Goal: Use online tool/utility: Utilize a website feature to perform a specific function

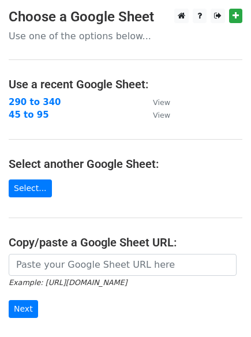
scroll to position [135, 0]
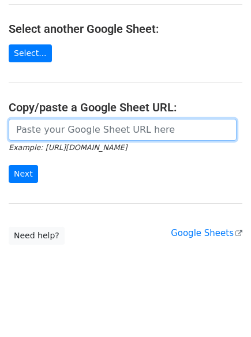
click at [29, 132] on input "url" at bounding box center [123, 130] width 228 height 22
paste input "https://docs.google.com/spreadsheets/d/1qet4Bf84KTmvm406UlE8qRYBZnvPp9cmsOUv9_G…"
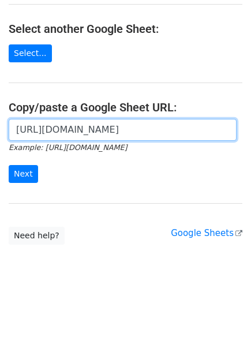
scroll to position [0, 259]
type input "https://docs.google.com/spreadsheets/d/1qet4Bf84KTmvm406UlE8qRYBZnvPp9cmsOUv9_G…"
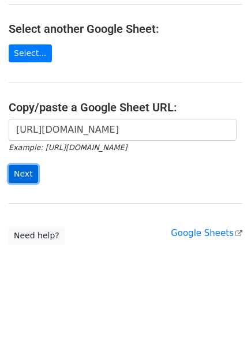
scroll to position [0, 0]
click at [29, 166] on input "Next" at bounding box center [23, 174] width 29 height 18
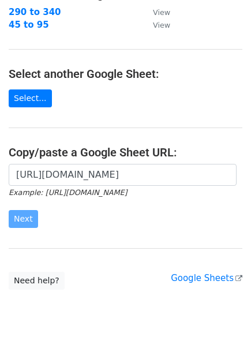
scroll to position [135, 0]
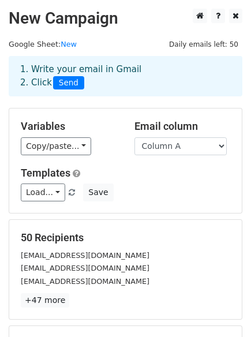
scroll to position [157, 0]
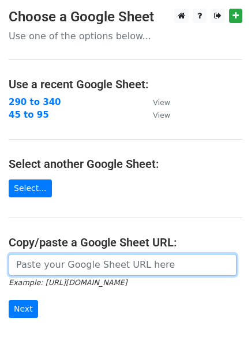
click at [46, 269] on input "url" at bounding box center [123, 265] width 228 height 22
paste input "https://docs.google.com/spreadsheets/d/1uKOJYOLb_EMRrUhsXzhyq64RHu99i3UGi4LTyr0…"
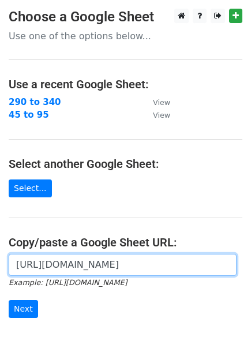
scroll to position [135, 0]
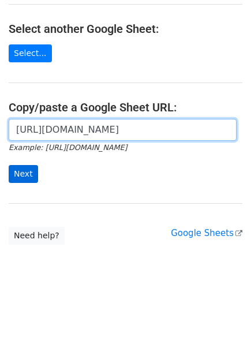
type input "https://docs.google.com/spreadsheets/d/1uKOJYOLb_EMRrUhsXzhyq64RHu99i3UGi4LTyr0…"
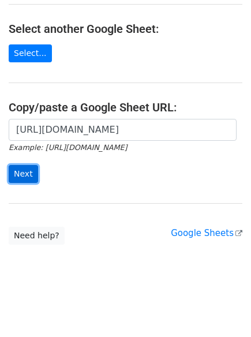
scroll to position [0, 0]
click at [21, 176] on input "Next" at bounding box center [23, 174] width 29 height 18
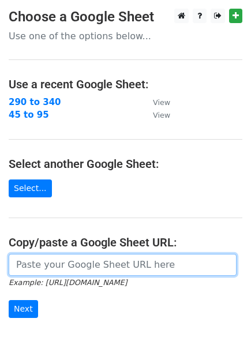
click at [45, 261] on input "url" at bounding box center [123, 265] width 228 height 22
paste input "https://docs.google.com/spreadsheets/d/11j-H0B459eZCdrlEhOrri4hNYWDmRx7fKKzIwt_…"
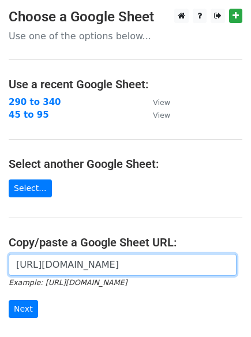
scroll to position [0, 242]
type input "https://docs.google.com/spreadsheets/d/11j-H0B459eZCdrlEhOrri4hNYWDmRx7fKKzIwt_…"
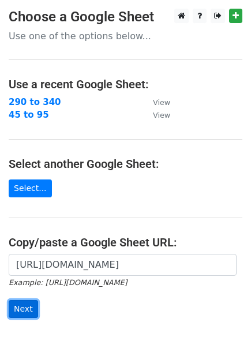
click at [28, 303] on input "Next" at bounding box center [23, 309] width 29 height 18
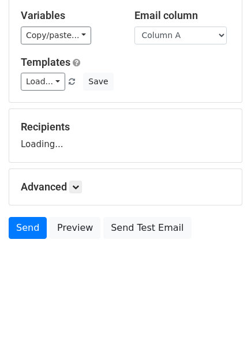
scroll to position [111, 0]
